Goal: Register for event/course

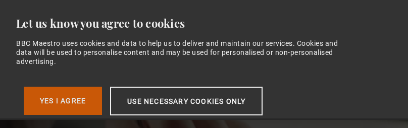
click at [66, 97] on button "Yes I Agree" at bounding box center [63, 101] width 78 height 28
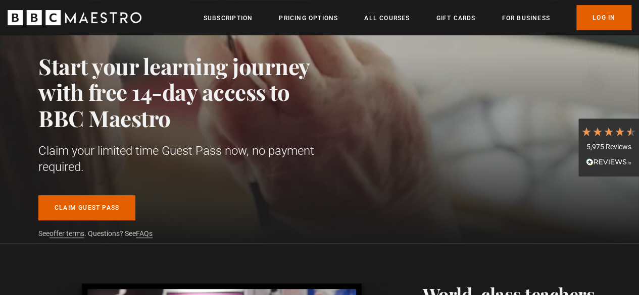
scroll to position [115, 0]
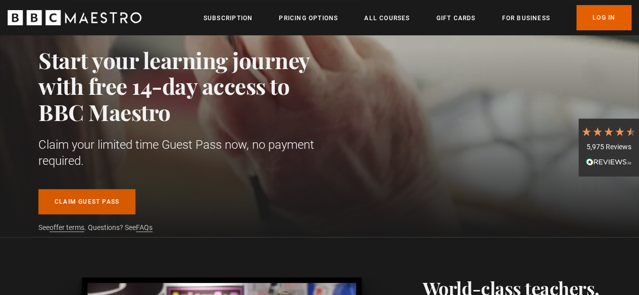
click at [79, 128] on link "Claim guest pass" at bounding box center [86, 201] width 97 height 25
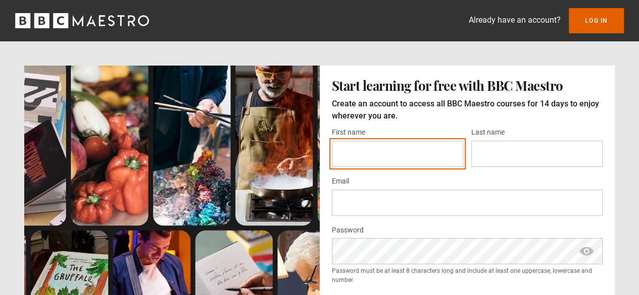
click at [375, 148] on input "First name *" at bounding box center [397, 154] width 131 height 26
type input "*****"
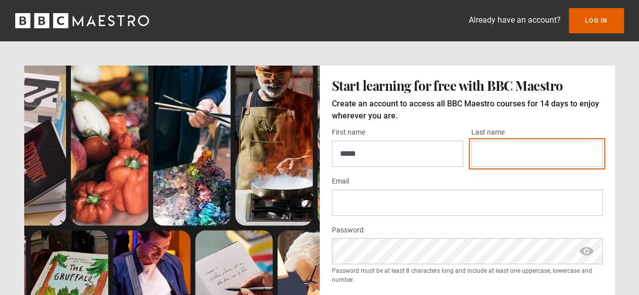
click at [520, 160] on input "Last name *" at bounding box center [536, 154] width 131 height 26
type input "******"
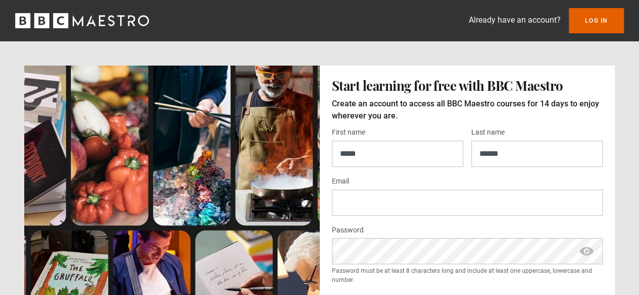
click at [440, 216] on div "First name * ***** Last name * ****** Email * Password * Password must be at le…" at bounding box center [467, 223] width 271 height 195
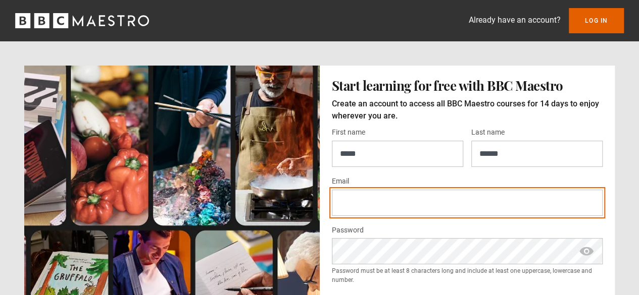
click at [431, 205] on input "Email *" at bounding box center [467, 203] width 271 height 26
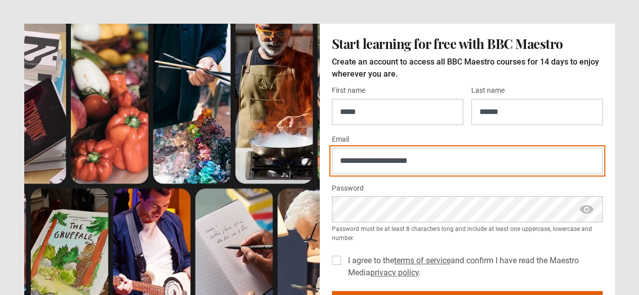
scroll to position [100, 0]
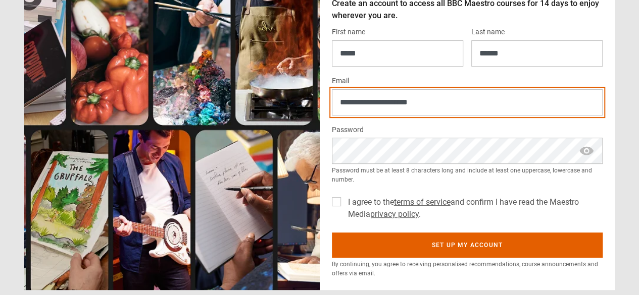
type input "**********"
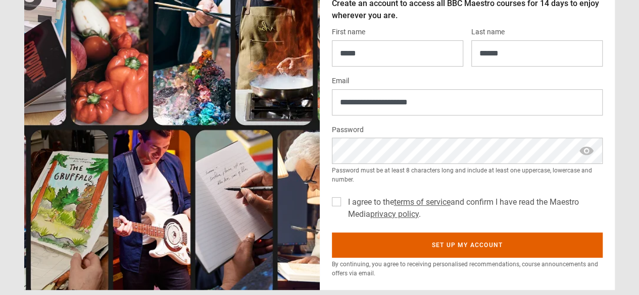
click at [344, 202] on label "I agree to the terms of service and confirm I have read the Maestro Media priva…" at bounding box center [473, 208] width 259 height 24
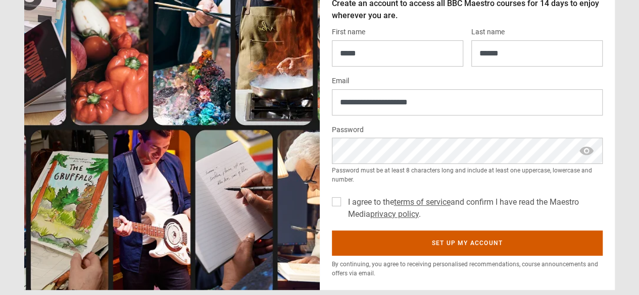
click at [446, 240] on button "Set up my account" at bounding box center [467, 243] width 271 height 25
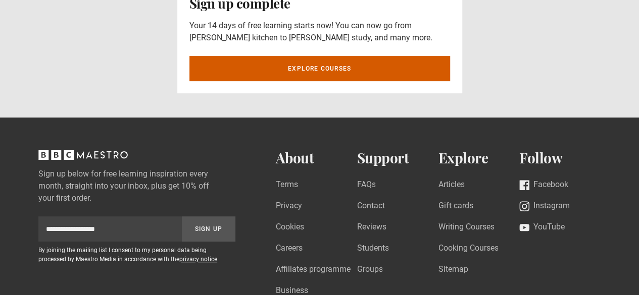
scroll to position [112, 0]
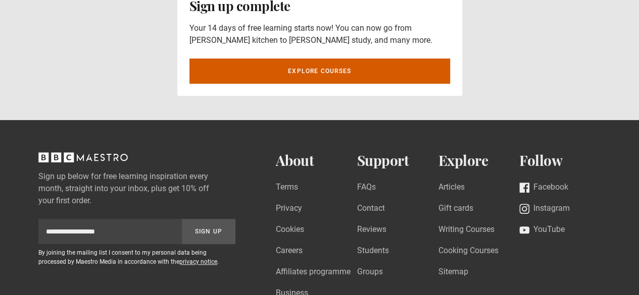
click at [316, 72] on link "Explore courses" at bounding box center [319, 71] width 261 height 25
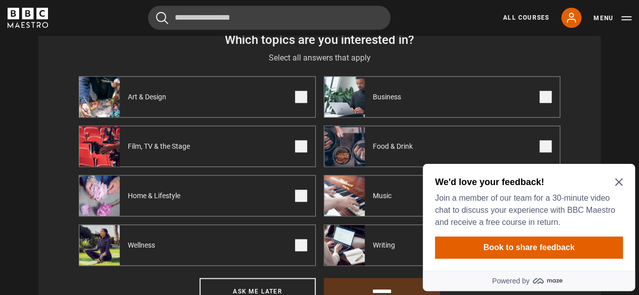
scroll to position [452, 0]
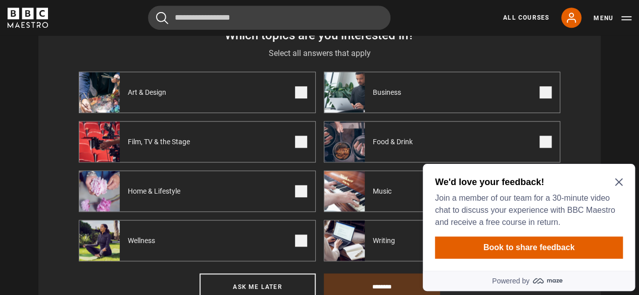
click at [621, 182] on icon "Close Maze Prompt" at bounding box center [619, 182] width 8 height 8
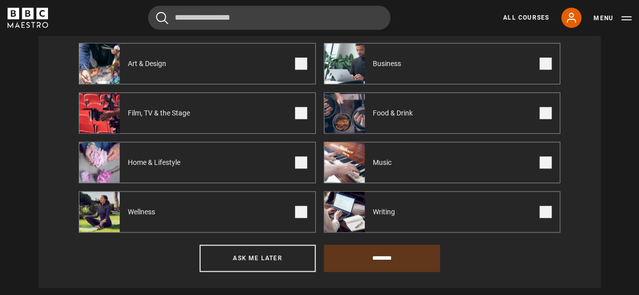
scroll to position [481, 0]
click at [255, 167] on label "Home & Lifestyle" at bounding box center [197, 161] width 237 height 41
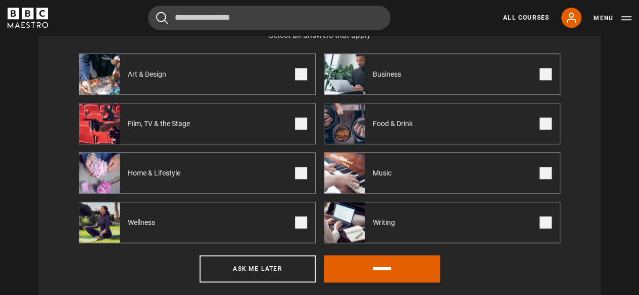
scroll to position [469, 0]
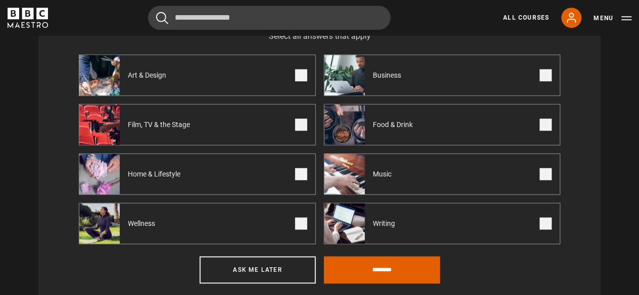
click at [495, 75] on label "Business" at bounding box center [442, 75] width 237 height 41
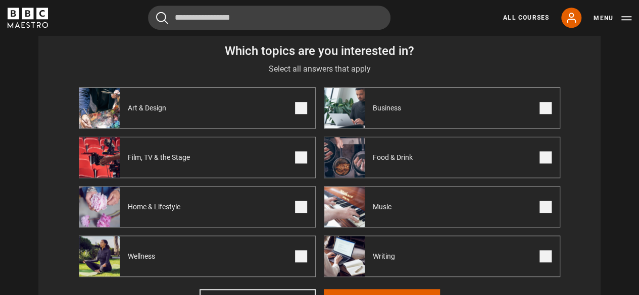
scroll to position [435, 0]
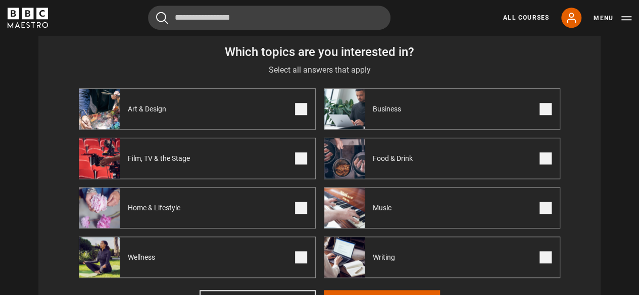
click at [233, 264] on label "Wellness" at bounding box center [197, 257] width 237 height 41
click at [440, 273] on label "Writing" at bounding box center [442, 257] width 237 height 41
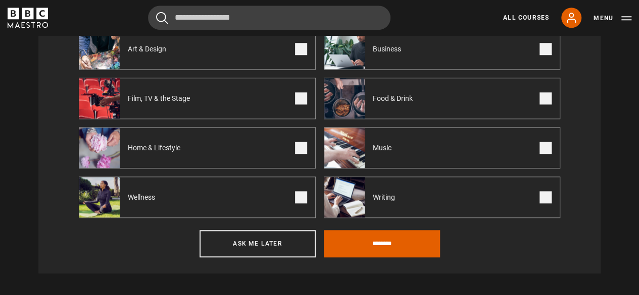
scroll to position [497, 0]
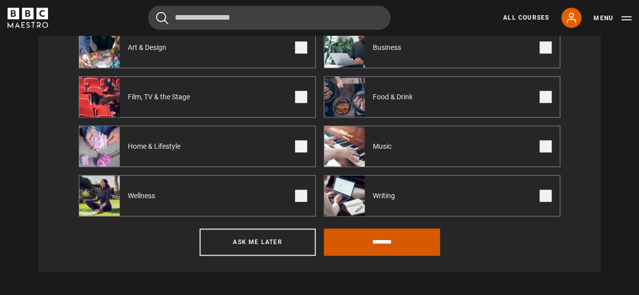
click at [393, 235] on input "********" at bounding box center [382, 242] width 116 height 27
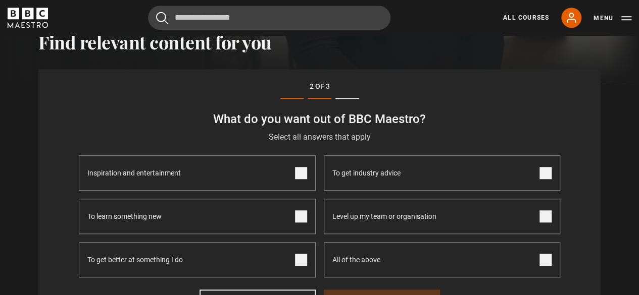
scroll to position [365, 0]
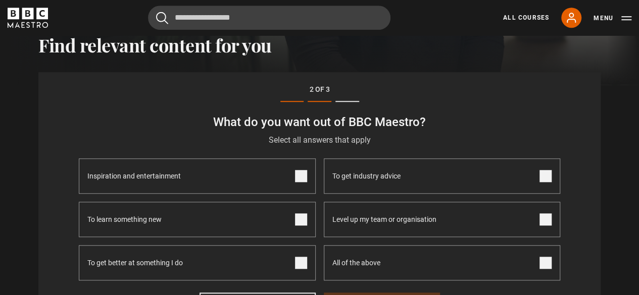
click at [398, 219] on span "Level up my team or organisation" at bounding box center [384, 220] width 104 height 34
click at [207, 269] on label "To get better at something I do" at bounding box center [197, 262] width 237 height 35
click at [224, 223] on label "To learn something new" at bounding box center [197, 219] width 237 height 35
click at [424, 183] on label "To get industry advice" at bounding box center [442, 176] width 237 height 35
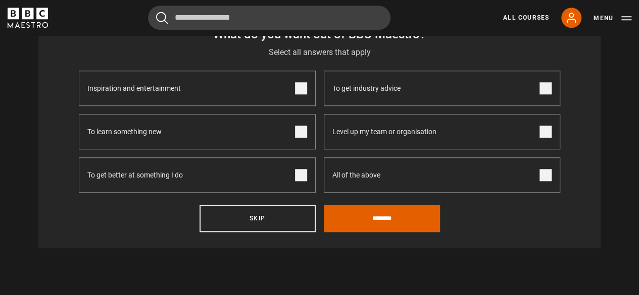
scroll to position [469, 0]
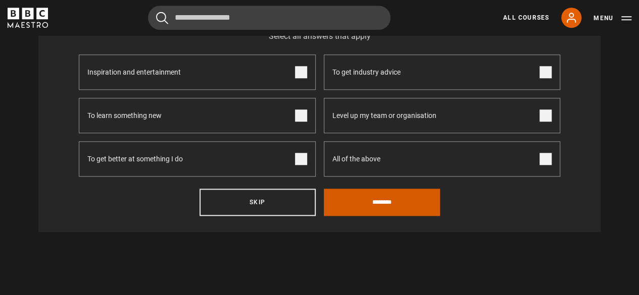
click at [380, 208] on input "********" at bounding box center [382, 202] width 116 height 27
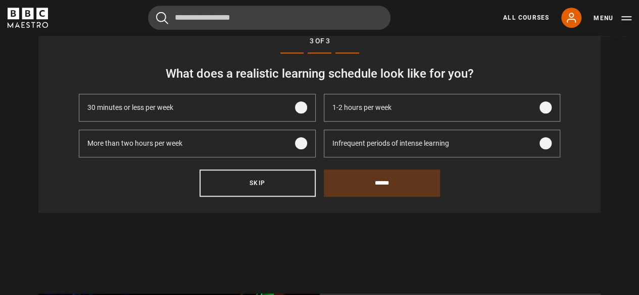
scroll to position [411, 0]
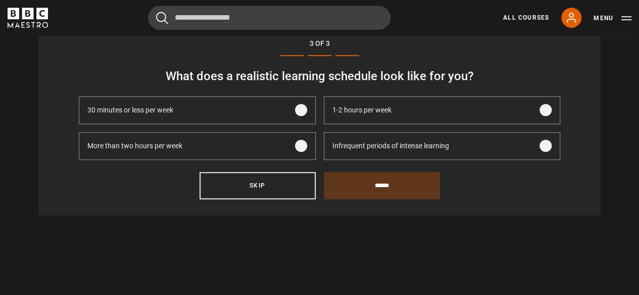
click at [370, 156] on div "Infrequent periods of intense learning" at bounding box center [390, 146] width 133 height 27
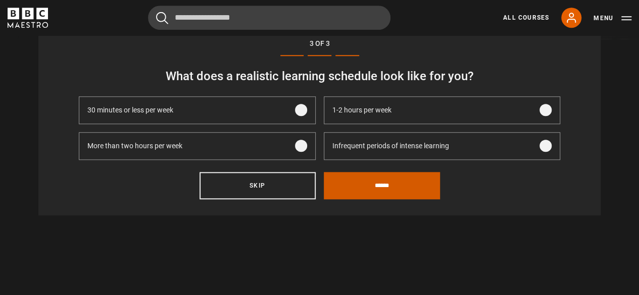
click at [362, 188] on input "******" at bounding box center [382, 185] width 116 height 27
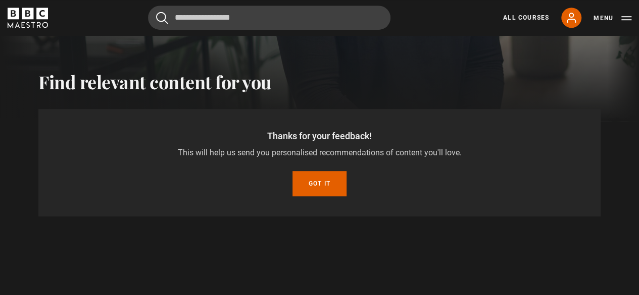
scroll to position [328, 0]
click at [324, 182] on button "Got it" at bounding box center [319, 184] width 54 height 25
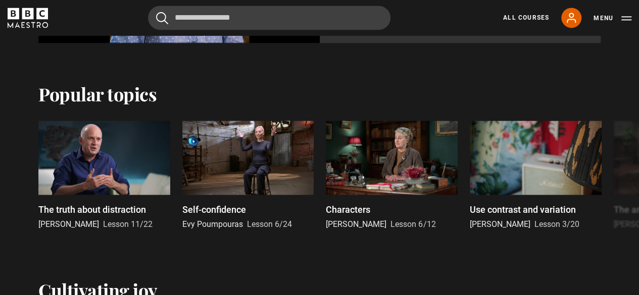
scroll to position [753, 0]
